Goal: Information Seeking & Learning: Learn about a topic

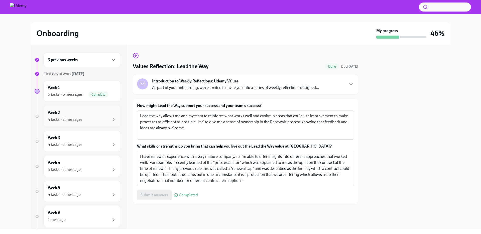
click at [86, 114] on div "Week 2 4 tasks • 2 messages" at bounding box center [82, 116] width 69 height 13
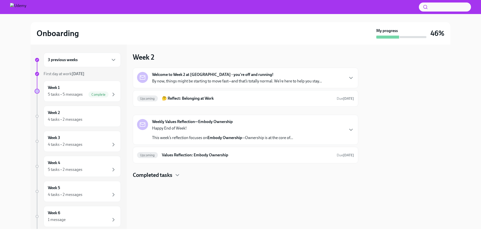
click at [188, 76] on strong "Welcome to Week 2 at [GEOGRAPHIC_DATA] - you're off and running!" at bounding box center [212, 75] width 121 height 6
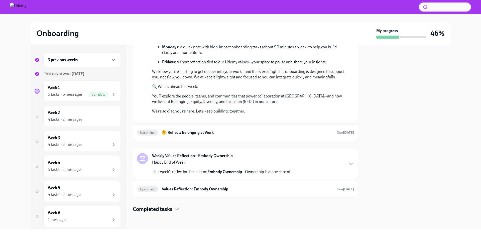
scroll to position [166, 0]
click at [73, 63] on div "3 previous weeks" at bounding box center [82, 60] width 69 height 6
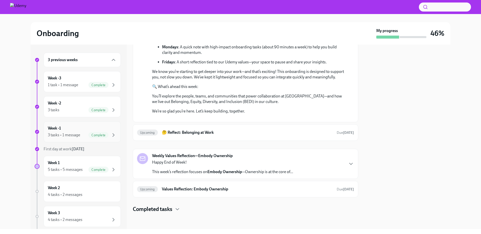
click at [70, 129] on div "Week -1 3 tasks • 1 message Complete" at bounding box center [82, 131] width 69 height 13
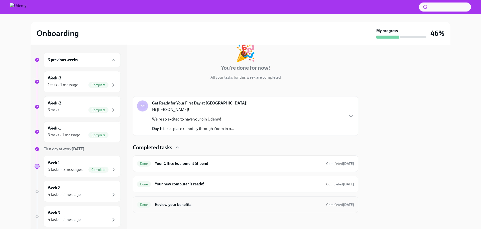
click at [159, 205] on h6 "Review your benefits" at bounding box center [238, 205] width 167 height 6
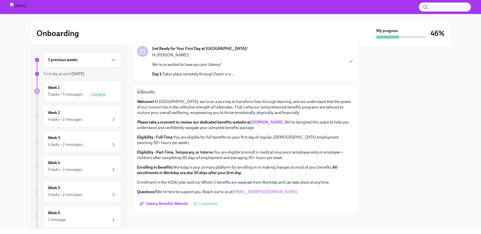
scroll to position [149, 0]
click at [264, 121] on link "[DOMAIN_NAME]" at bounding box center [266, 122] width 33 height 5
click at [169, 204] on span "Udemy Benefits Website" at bounding box center [164, 203] width 47 height 5
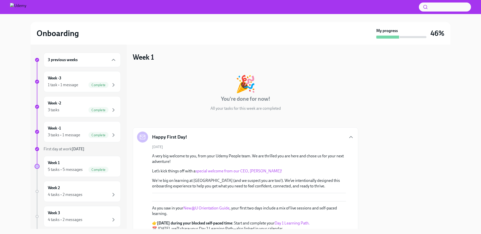
scroll to position [386, 0]
